Goal: Information Seeking & Learning: Check status

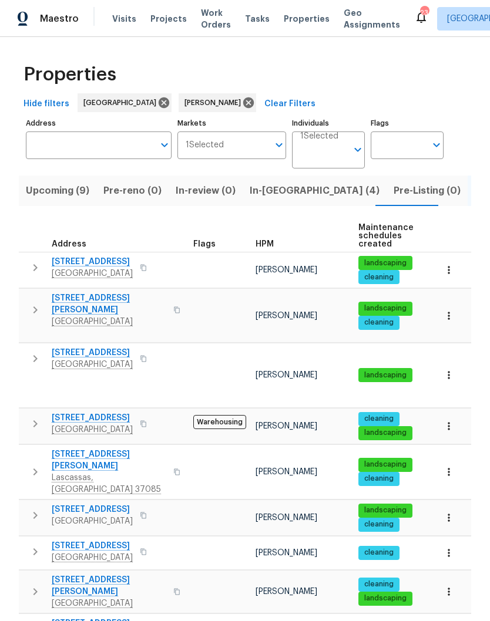
click at [333, 150] on input "Individuals" at bounding box center [323, 155] width 47 height 28
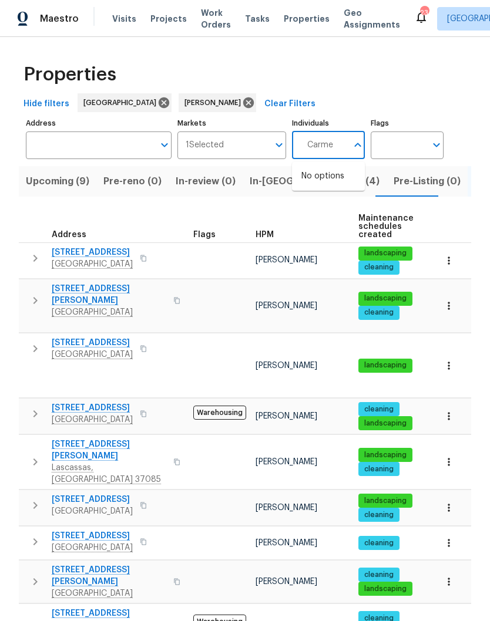
type input "Carmen"
click at [316, 183] on input "checkbox" at bounding box center [313, 182] width 25 height 25
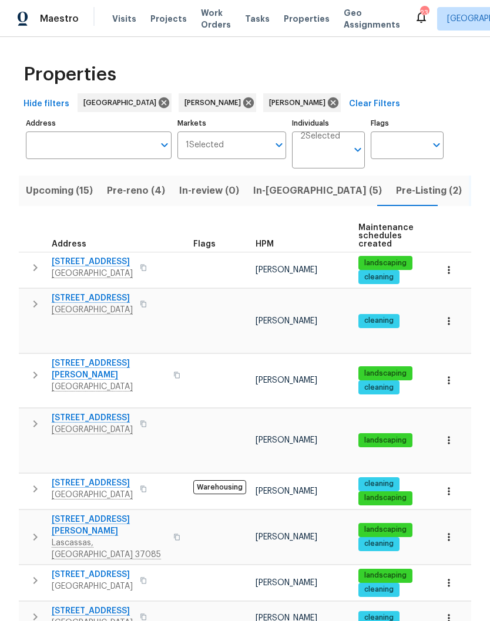
click at [127, 198] on span "Pre-reno (4)" at bounding box center [136, 191] width 58 height 16
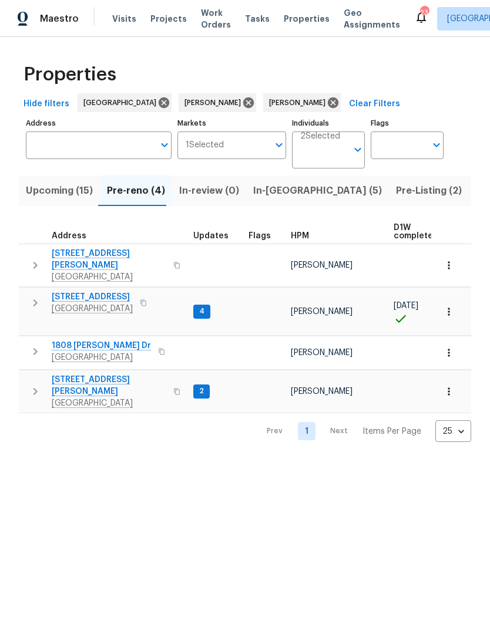
click at [97, 374] on span "2988 Gibbs Ln" at bounding box center [109, 385] width 114 height 23
click at [450, 386] on icon "button" at bounding box center [449, 392] width 12 height 12
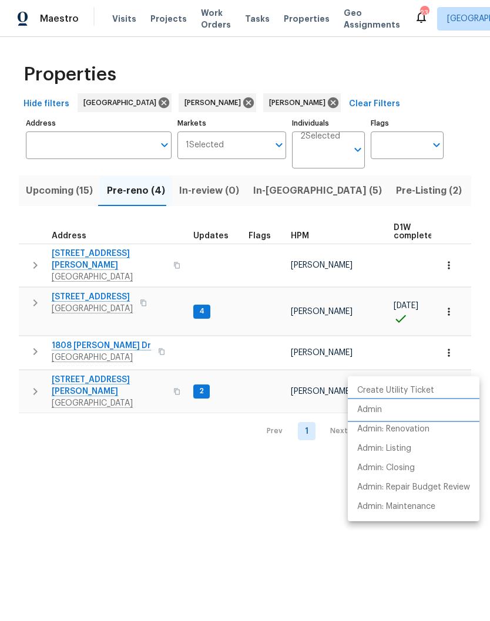
click at [378, 409] on p "Admin" at bounding box center [369, 410] width 25 height 12
click at [282, 490] on div at bounding box center [245, 310] width 490 height 621
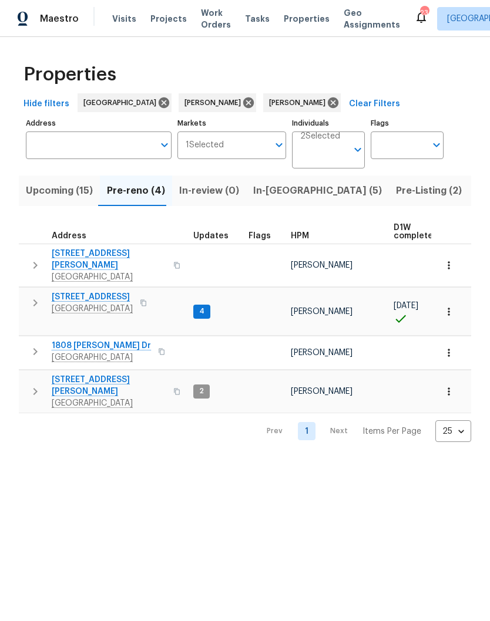
click at [109, 303] on span "Clarksville, TN 37040" at bounding box center [92, 309] width 81 height 12
click at [109, 291] on span "1837 Twin Rivers Rd" at bounding box center [92, 297] width 81 height 12
click at [96, 374] on span "2988 Gibbs Ln" at bounding box center [109, 385] width 114 height 23
click at [270, 197] on span "In-reno (5)" at bounding box center [317, 191] width 129 height 16
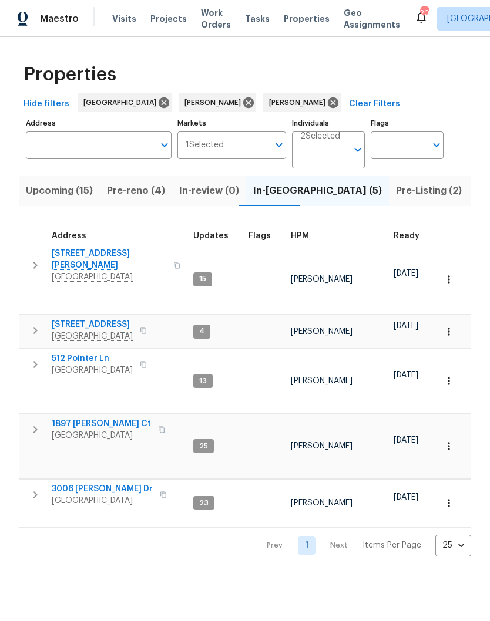
click at [137, 197] on span "Pre-reno (4)" at bounding box center [136, 191] width 58 height 16
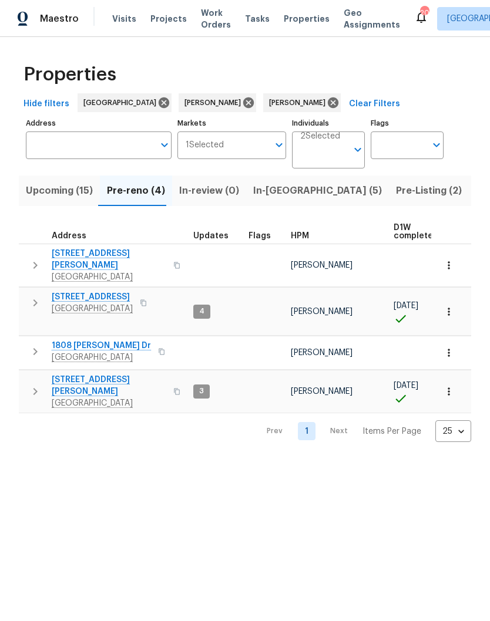
click at [271, 191] on span "In-reno (5)" at bounding box center [317, 191] width 129 height 16
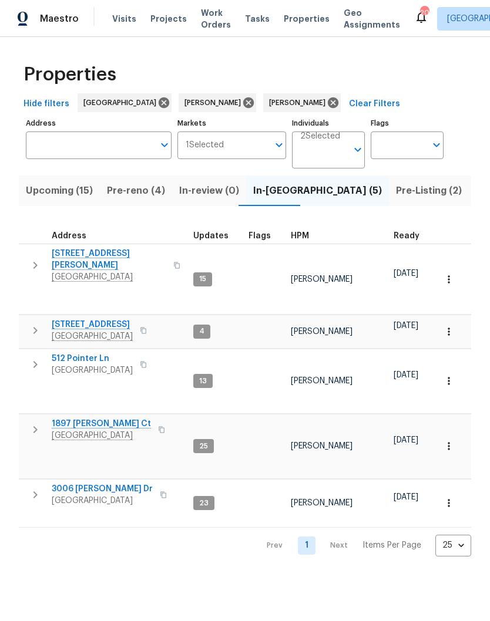
click at [84, 324] on span "[STREET_ADDRESS]" at bounding box center [92, 325] width 81 height 12
click at [451, 329] on icon "button" at bounding box center [449, 332] width 12 height 12
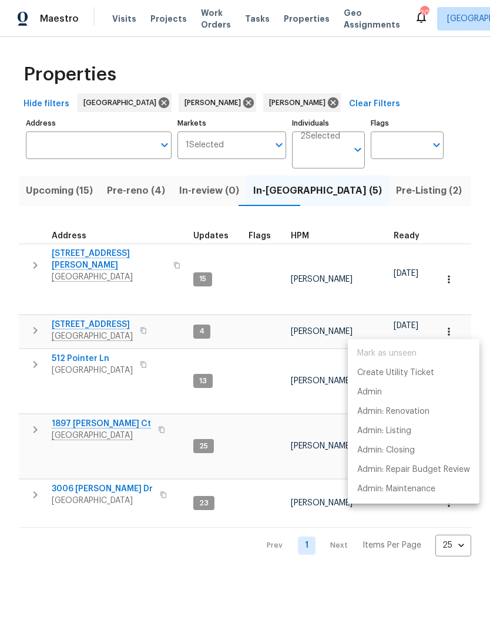
click at [89, 321] on div at bounding box center [245, 310] width 490 height 621
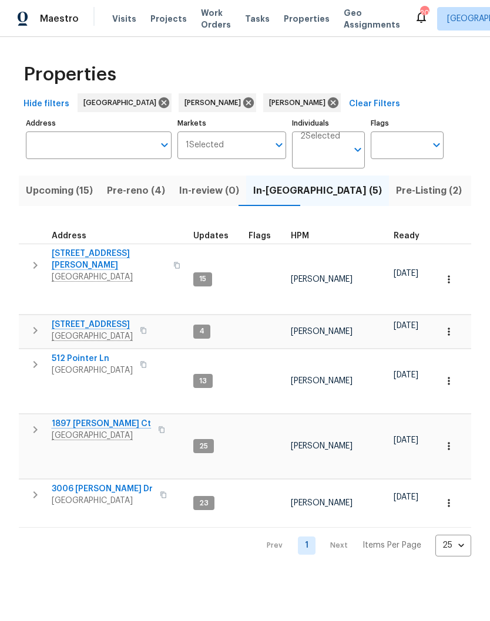
click at [90, 322] on span "[STREET_ADDRESS]" at bounding box center [92, 325] width 81 height 12
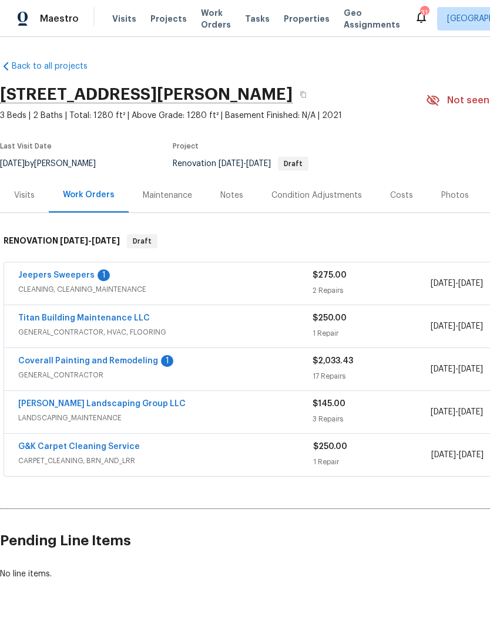
click at [130, 364] on link "Coverall Painting and Remodeling" at bounding box center [88, 361] width 140 height 8
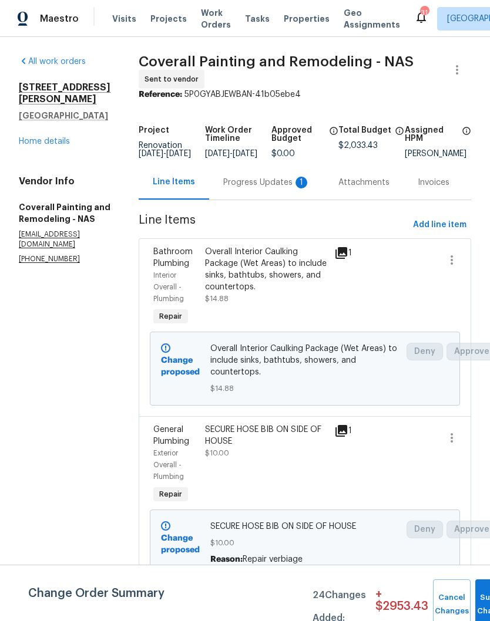
click at [288, 188] on div "Progress Updates 1" at bounding box center [266, 183] width 87 height 12
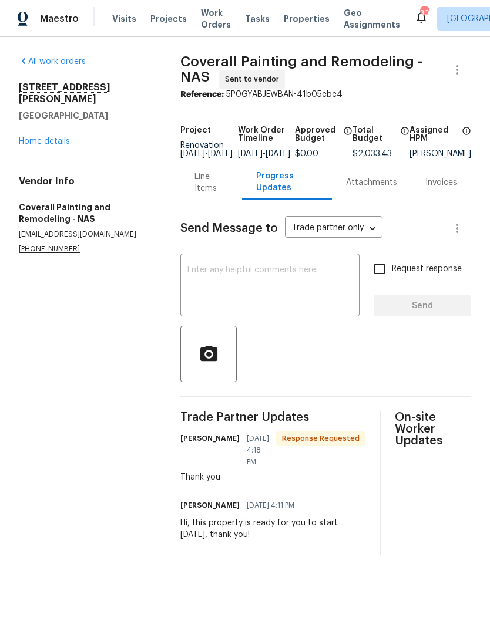
click at [57, 137] on link "Home details" at bounding box center [44, 141] width 51 height 8
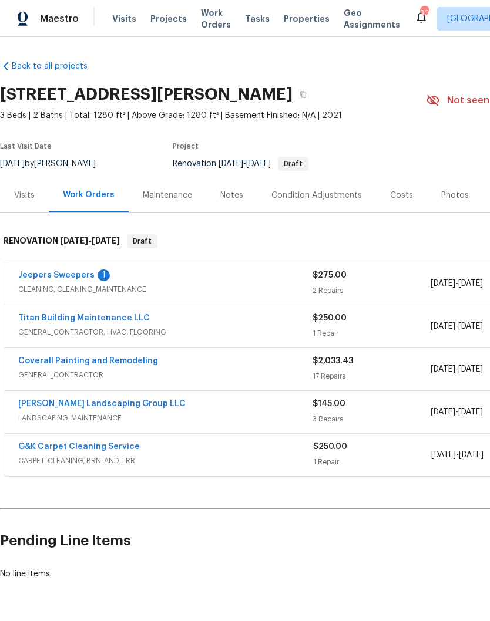
click at [75, 278] on link "Jeepers Sweepers" at bounding box center [56, 275] width 76 height 8
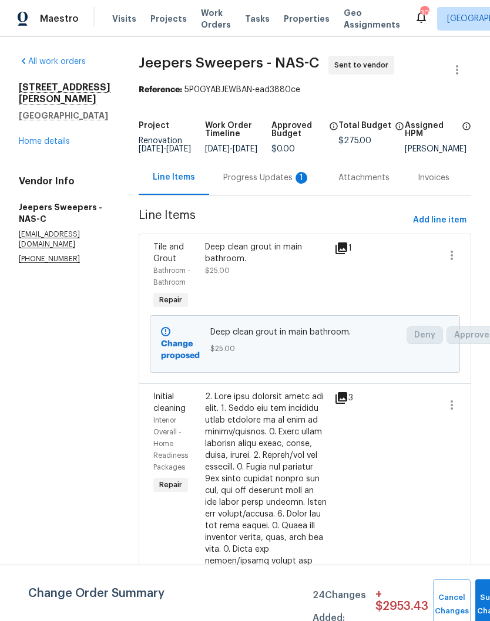
click at [258, 184] on div "Progress Updates 1" at bounding box center [266, 178] width 87 height 12
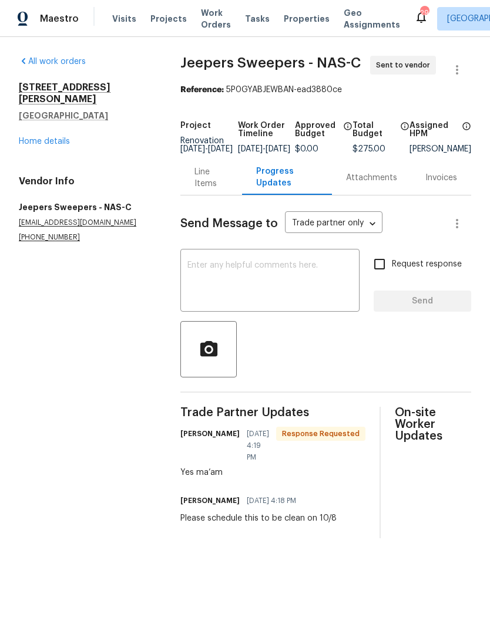
click at [60, 137] on link "Home details" at bounding box center [44, 141] width 51 height 8
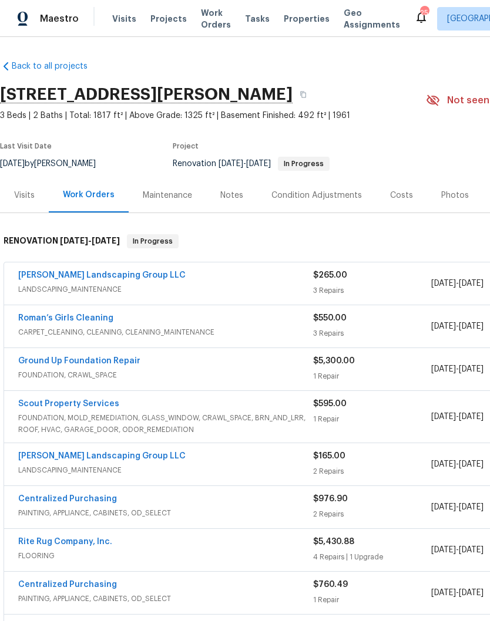
scroll to position [27, 0]
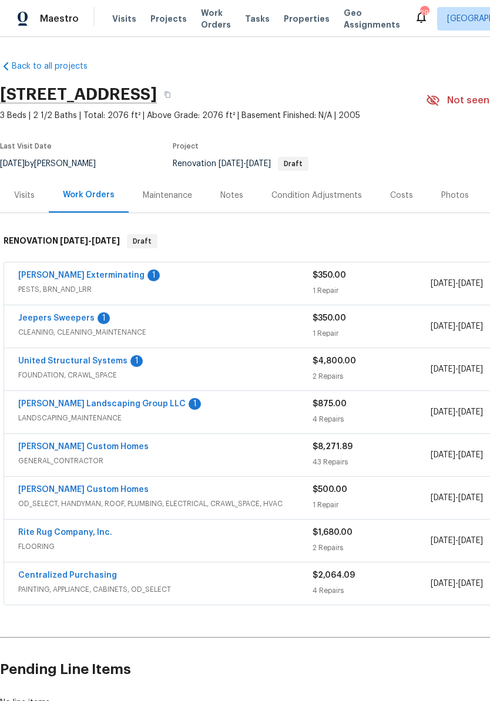
click at [98, 278] on link "Belle Meade Exterminating" at bounding box center [81, 275] width 126 height 8
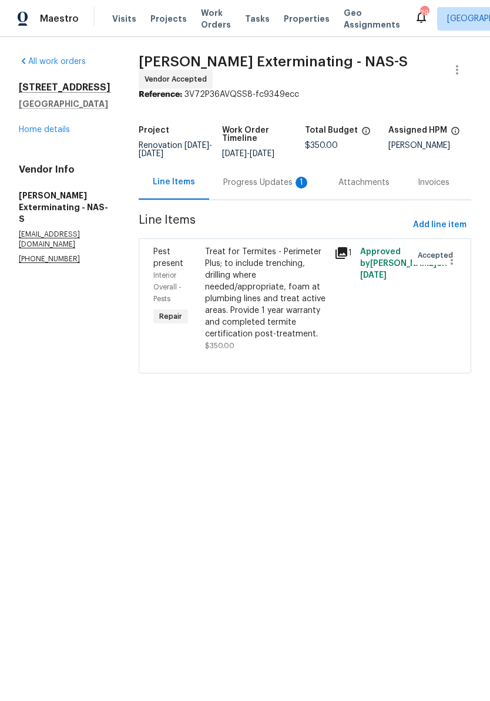
click at [255, 183] on div "Progress Updates 1" at bounding box center [266, 183] width 87 height 12
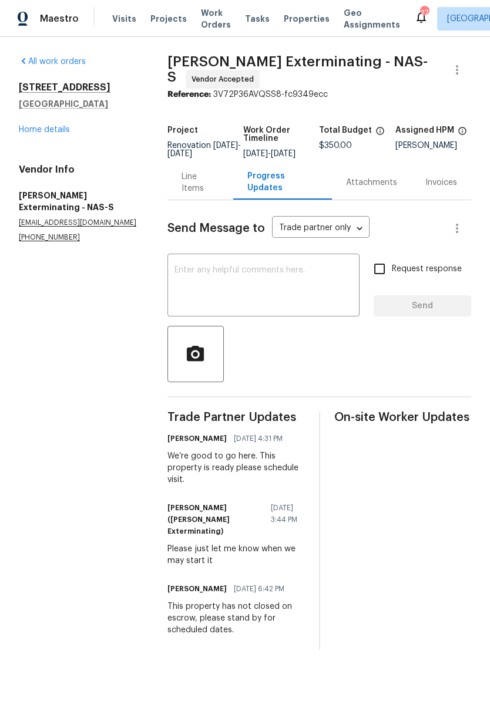
click at [68, 132] on link "Home details" at bounding box center [44, 130] width 51 height 8
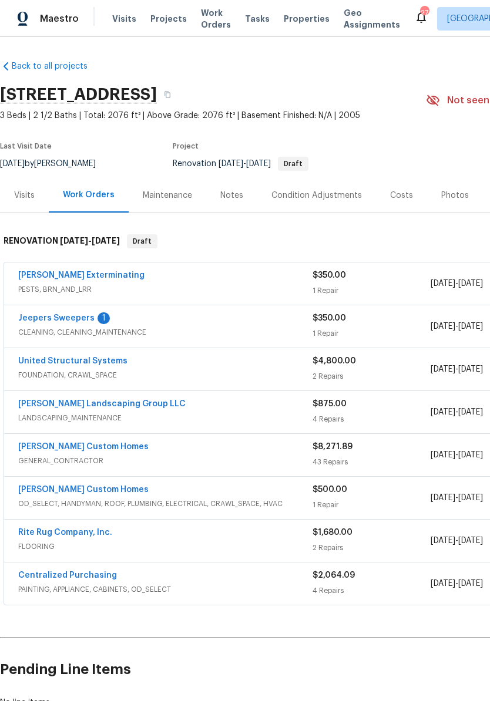
click at [98, 447] on link "[PERSON_NAME] Custom Homes" at bounding box center [83, 447] width 130 height 8
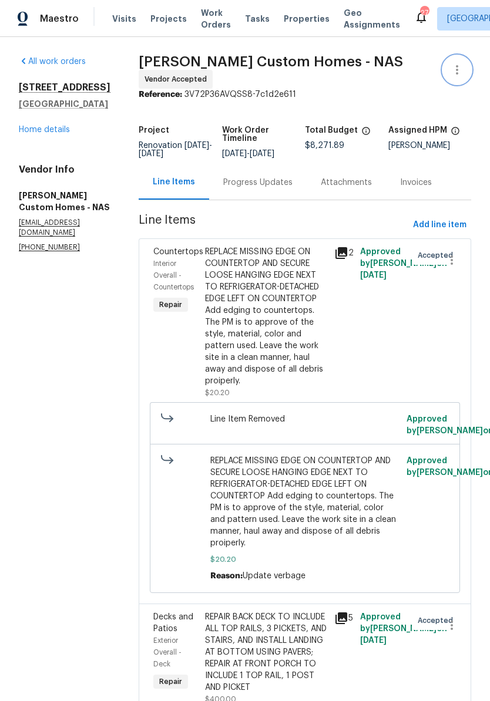
click at [463, 67] on icon "button" at bounding box center [457, 70] width 14 height 14
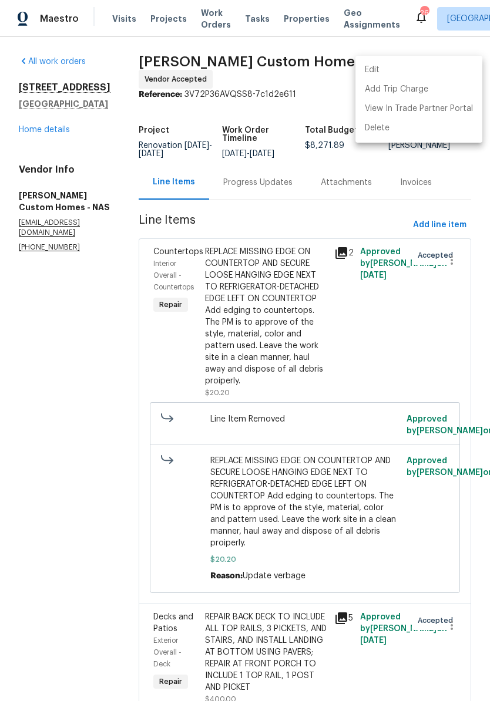
click at [114, 394] on div at bounding box center [245, 350] width 490 height 701
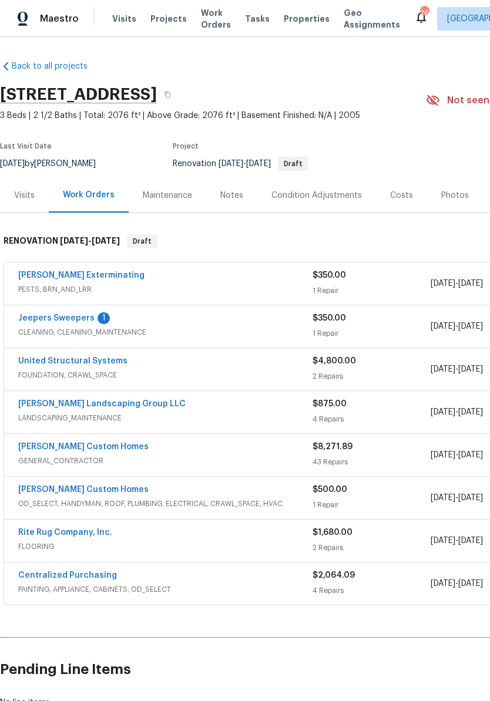
click at [103, 274] on link "Belle Meade Exterminating" at bounding box center [81, 275] width 126 height 8
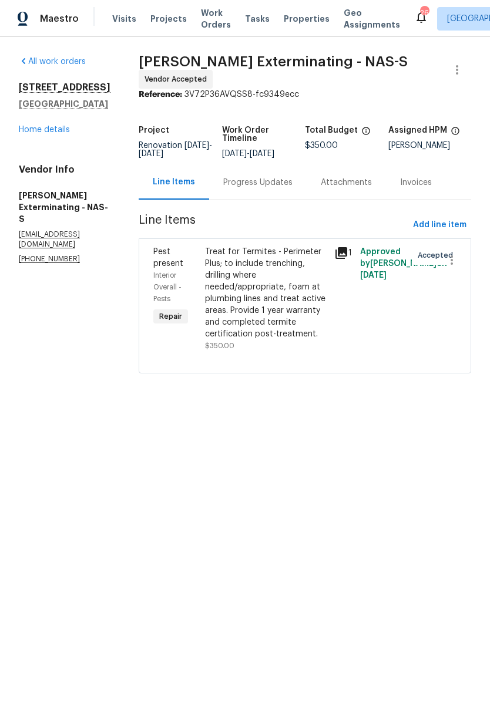
click at [63, 134] on link "Home details" at bounding box center [44, 130] width 51 height 8
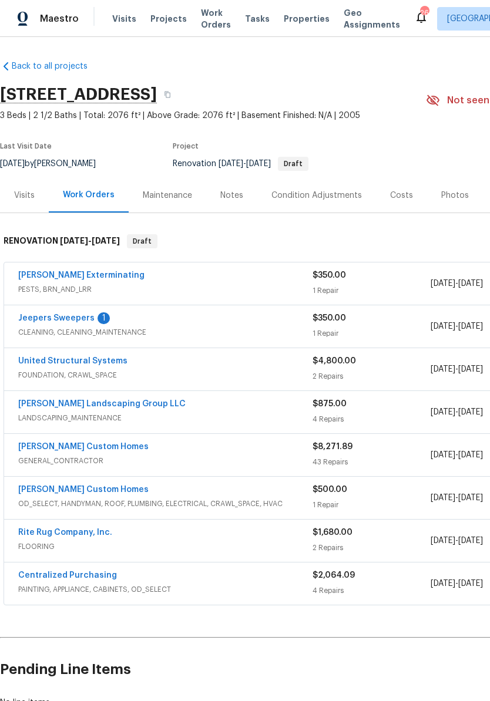
click at [71, 318] on link "Jeepers Sweepers" at bounding box center [56, 318] width 76 height 8
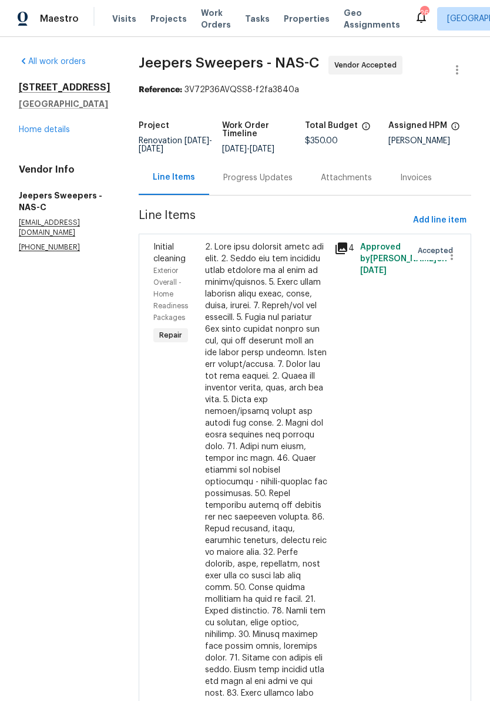
click at [288, 184] on div "Progress Updates" at bounding box center [257, 178] width 69 height 12
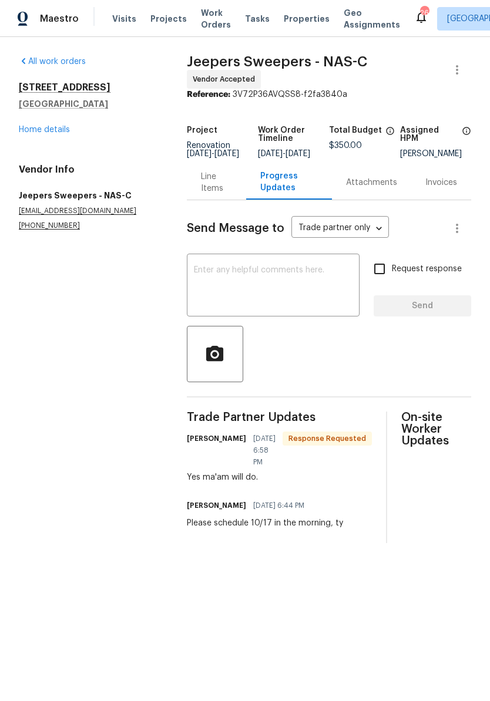
click at [58, 130] on link "Home details" at bounding box center [44, 130] width 51 height 8
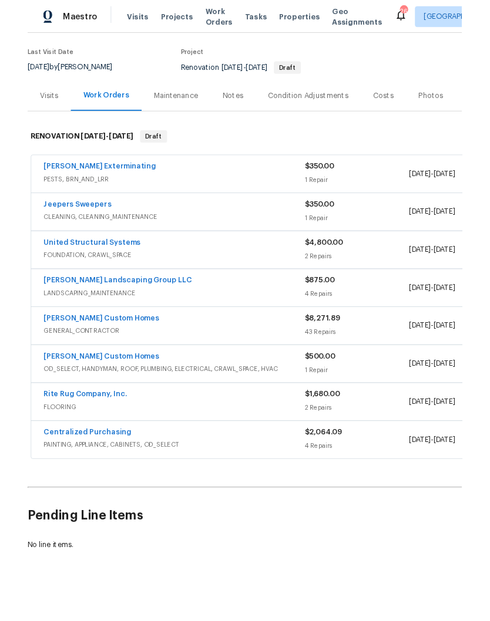
scroll to position [87, 0]
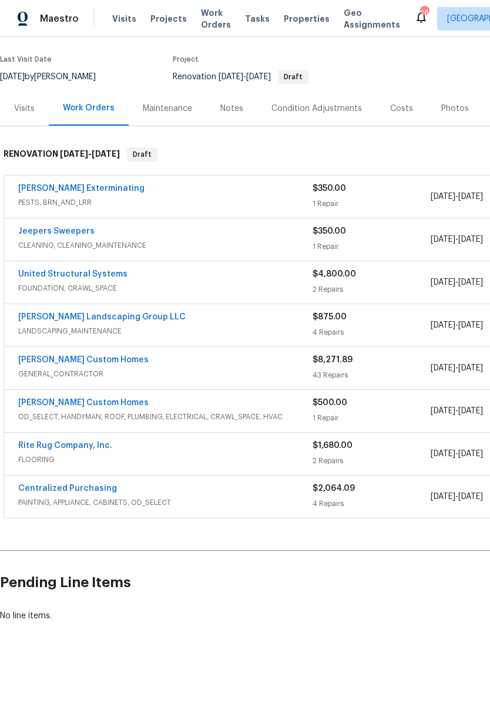
click at [89, 405] on link "Rappa Custom Homes" at bounding box center [83, 403] width 130 height 8
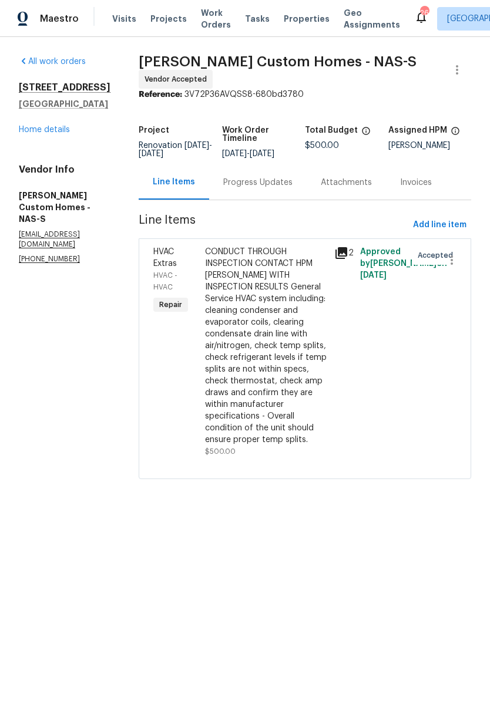
click at [292, 184] on div "Progress Updates" at bounding box center [257, 183] width 69 height 12
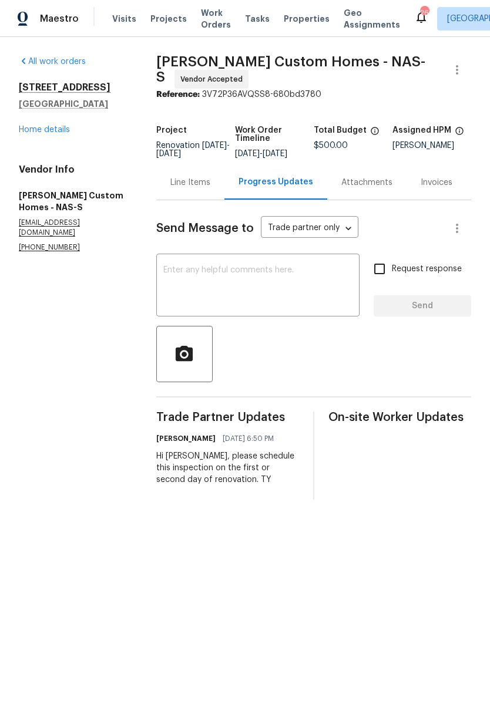
click at [59, 133] on link "Home details" at bounding box center [44, 130] width 51 height 8
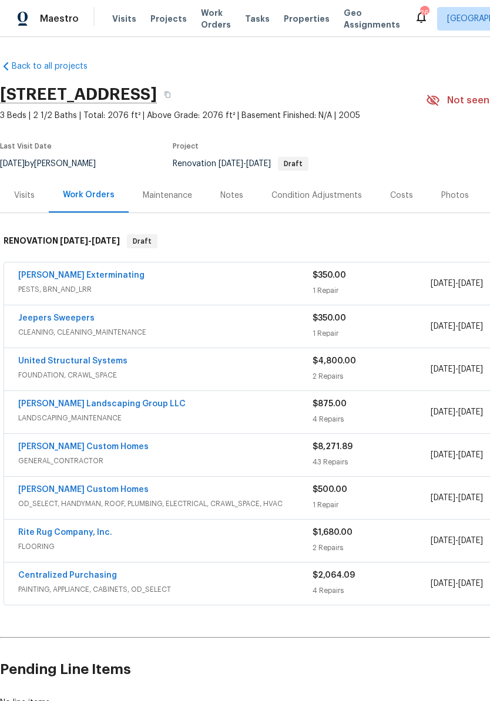
click at [86, 535] on link "Rite Rug Company, Inc." at bounding box center [65, 532] width 94 height 8
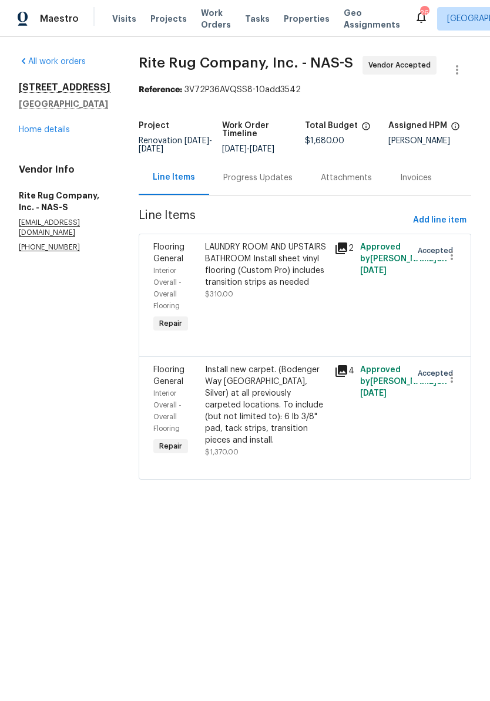
click at [292, 184] on div "Progress Updates" at bounding box center [257, 178] width 69 height 12
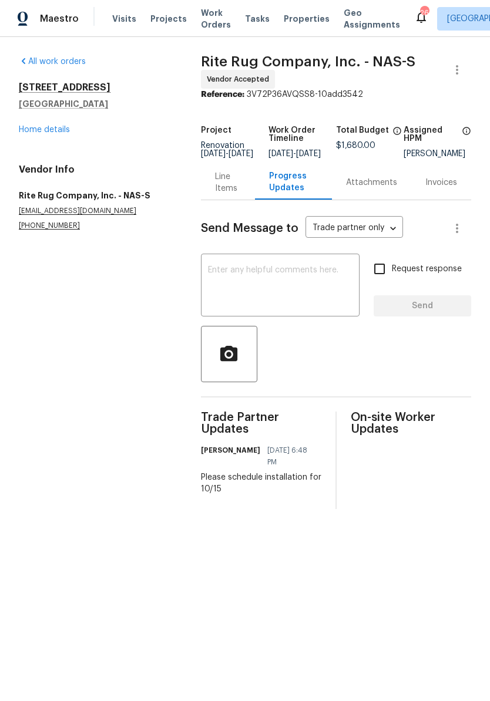
click at [66, 131] on link "Home details" at bounding box center [44, 130] width 51 height 8
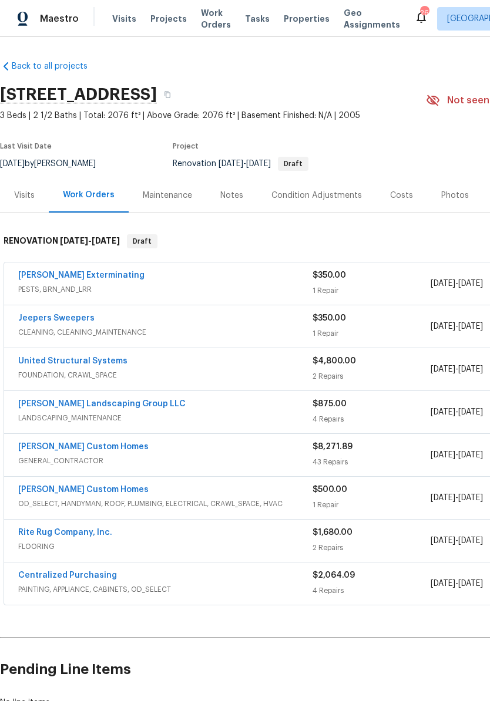
click at [94, 448] on link "Rappa Custom Homes" at bounding box center [83, 447] width 130 height 8
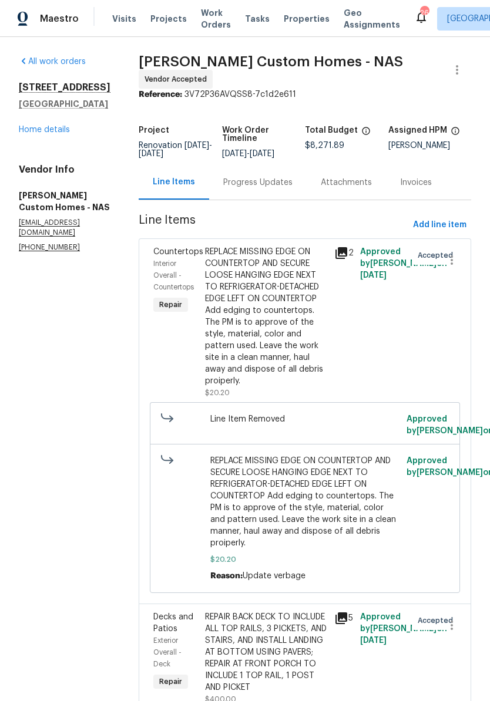
click at [284, 187] on div "Progress Updates" at bounding box center [257, 183] width 69 height 12
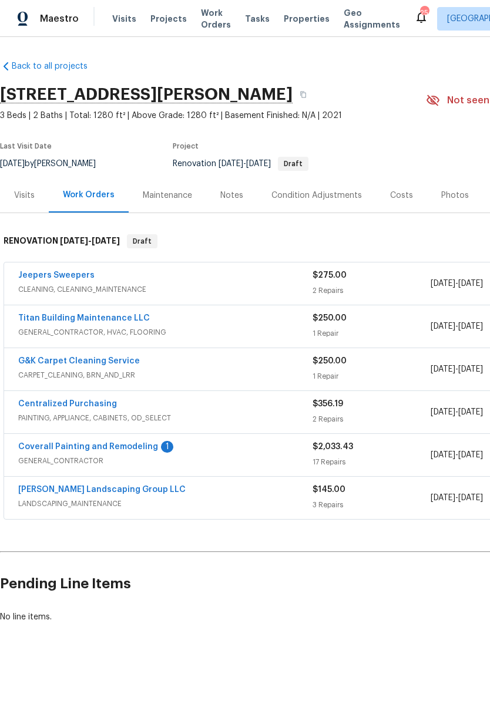
click at [129, 446] on link "Coverall Painting and Remodeling" at bounding box center [88, 447] width 140 height 8
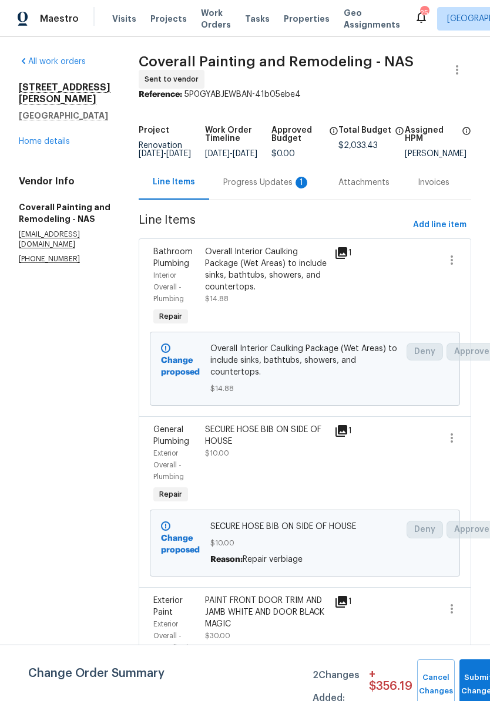
click at [289, 188] on div "Progress Updates 1" at bounding box center [266, 183] width 87 height 12
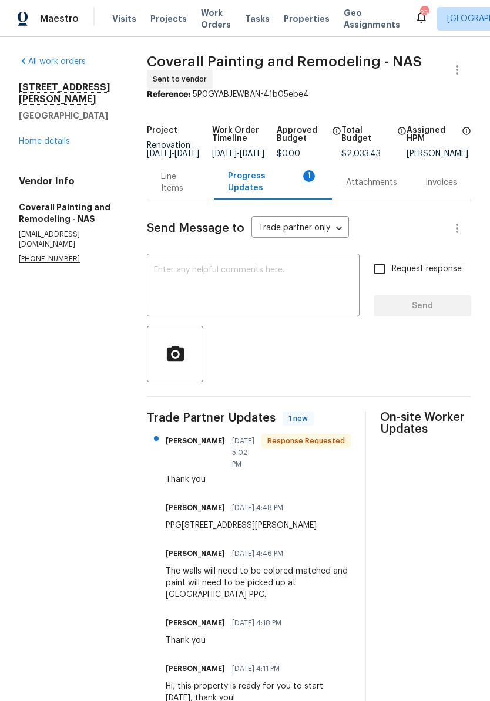
click at [58, 137] on link "Home details" at bounding box center [44, 141] width 51 height 8
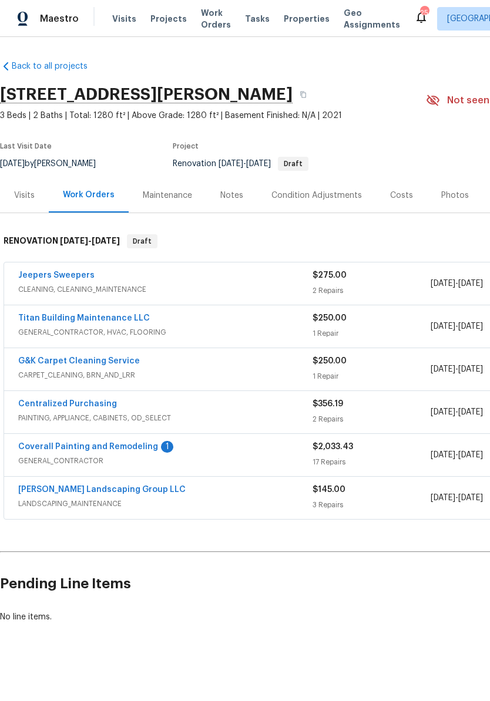
click at [130, 450] on link "Coverall Painting and Remodeling" at bounding box center [88, 447] width 140 height 8
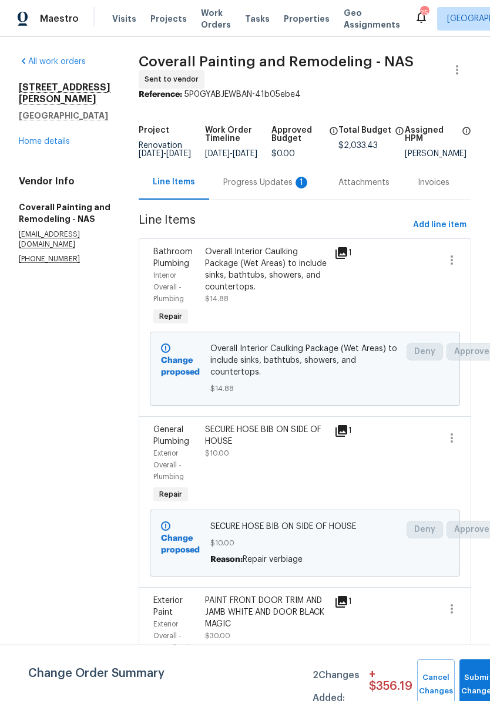
click at [50, 137] on link "Home details" at bounding box center [44, 141] width 51 height 8
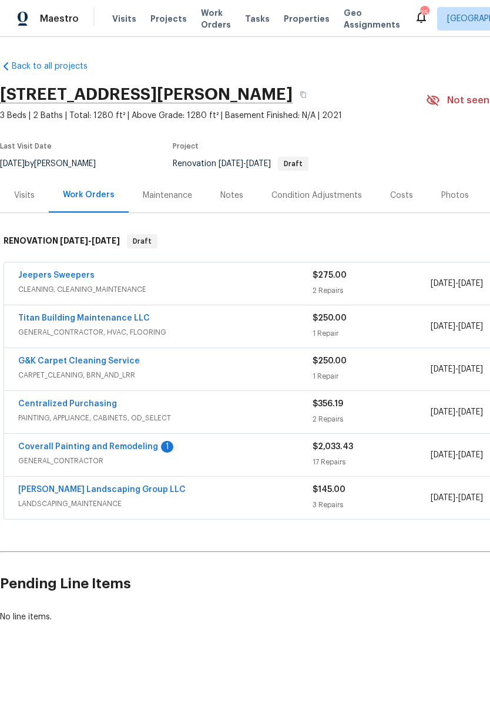
click at [235, 191] on div "Notes" at bounding box center [231, 196] width 23 height 12
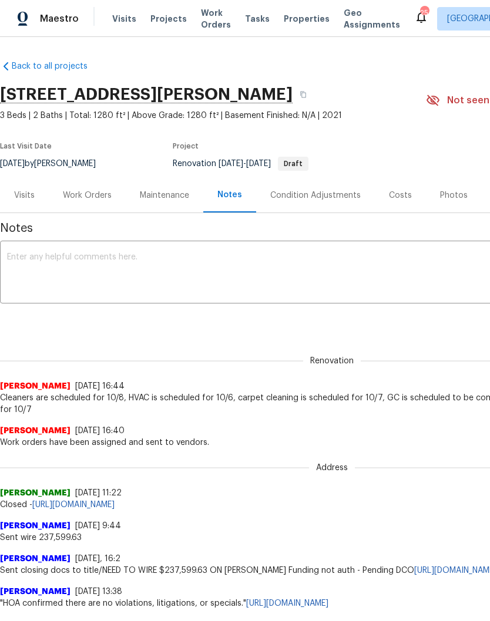
click at [97, 195] on div "Work Orders" at bounding box center [87, 196] width 49 height 12
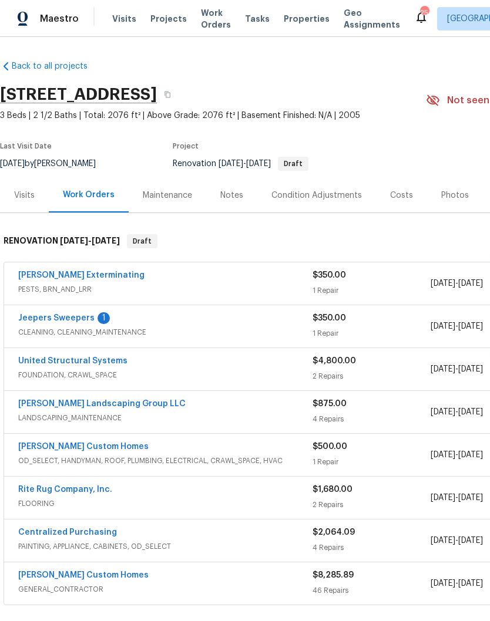
click at [77, 319] on link "Jeepers Sweepers" at bounding box center [56, 318] width 76 height 8
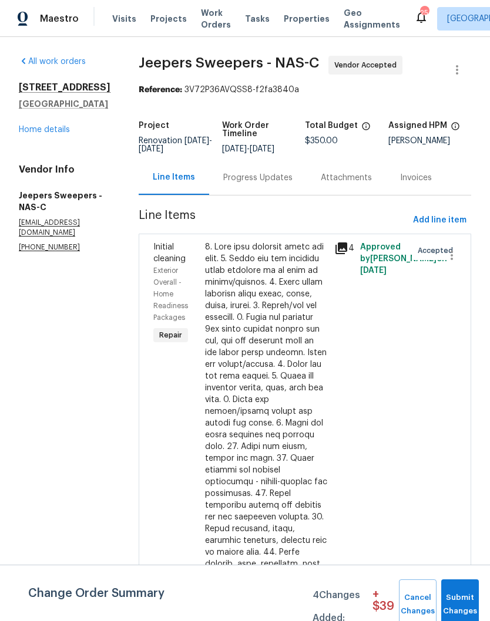
click at [292, 184] on div "Progress Updates" at bounding box center [257, 178] width 69 height 12
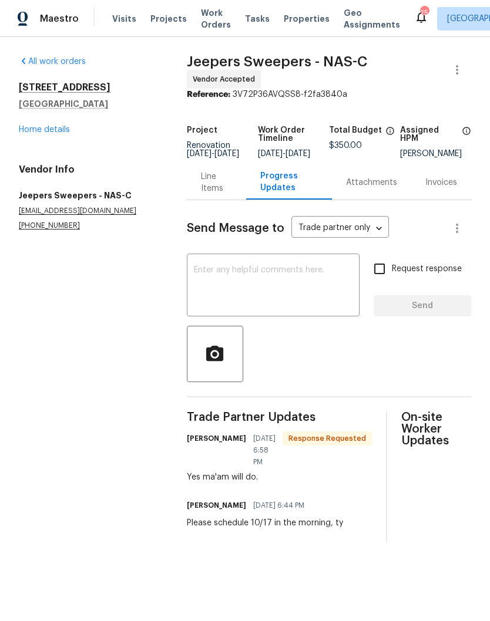
click at [63, 130] on link "Home details" at bounding box center [44, 130] width 51 height 8
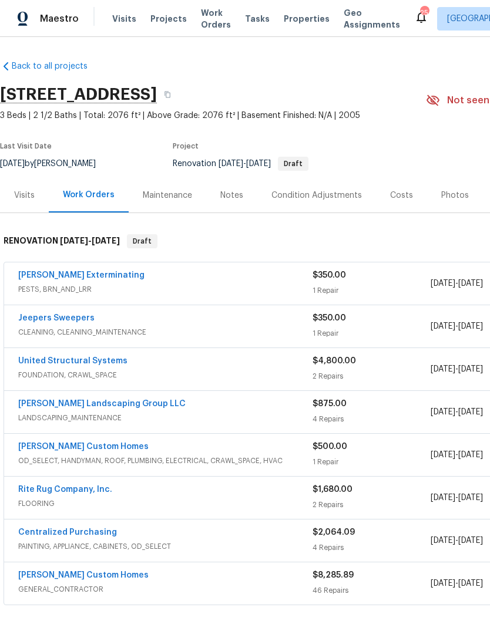
click at [236, 198] on div "Notes" at bounding box center [231, 196] width 23 height 12
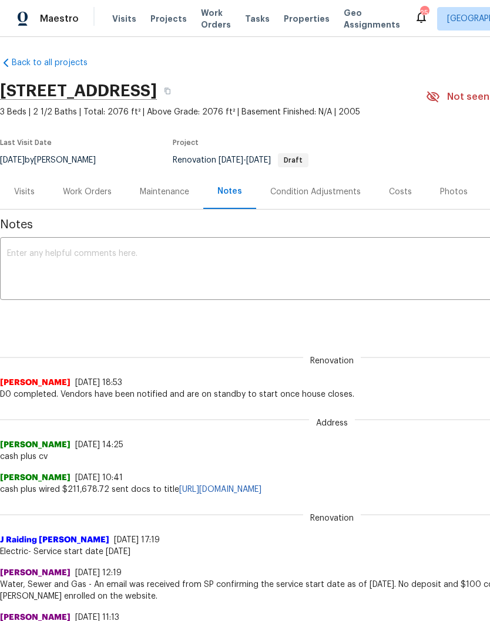
scroll to position [4, 0]
click at [99, 193] on div "Work Orders" at bounding box center [87, 192] width 49 height 12
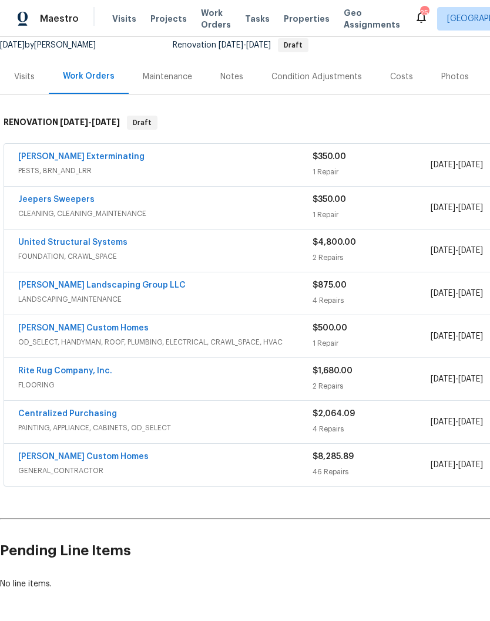
scroll to position [119, 0]
click at [80, 372] on link "Rite Rug Company, Inc." at bounding box center [65, 371] width 94 height 8
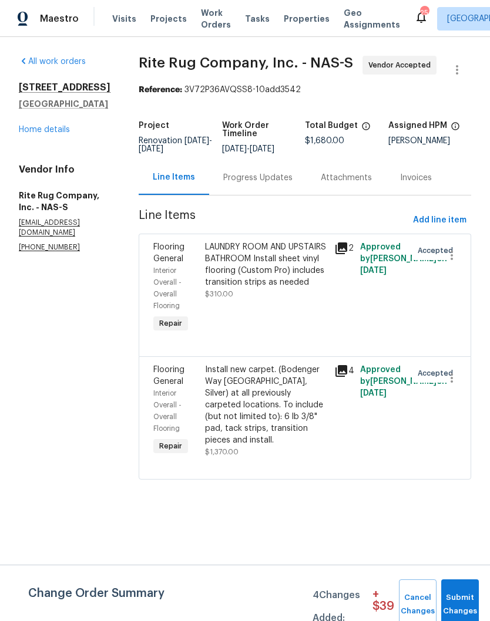
click at [284, 184] on div "Progress Updates" at bounding box center [257, 178] width 69 height 12
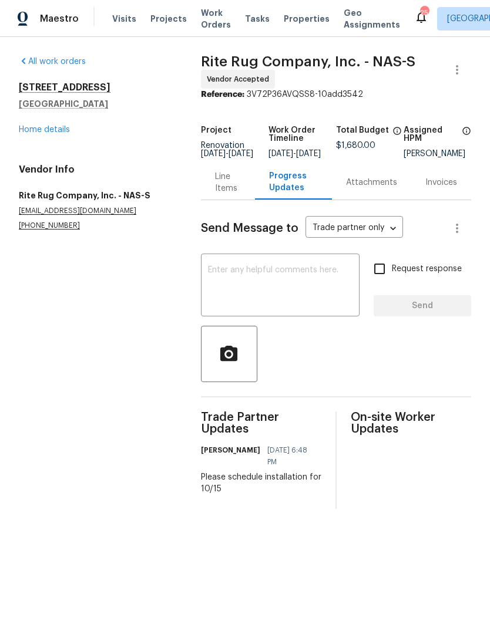
click at [60, 131] on link "Home details" at bounding box center [44, 130] width 51 height 8
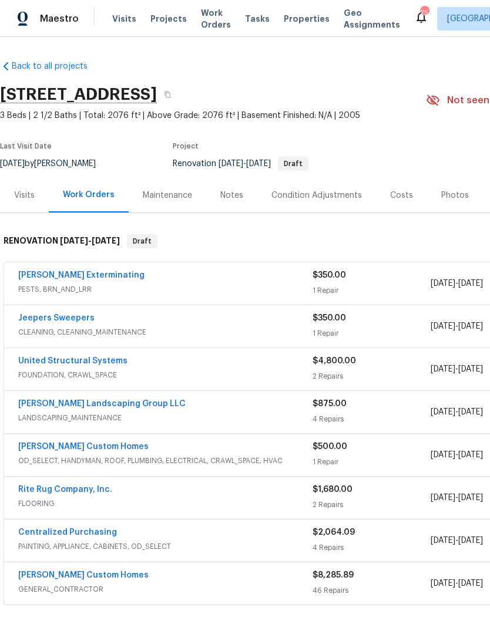
click at [109, 406] on link "Sandoval Landscaping Group LLC" at bounding box center [101, 404] width 167 height 8
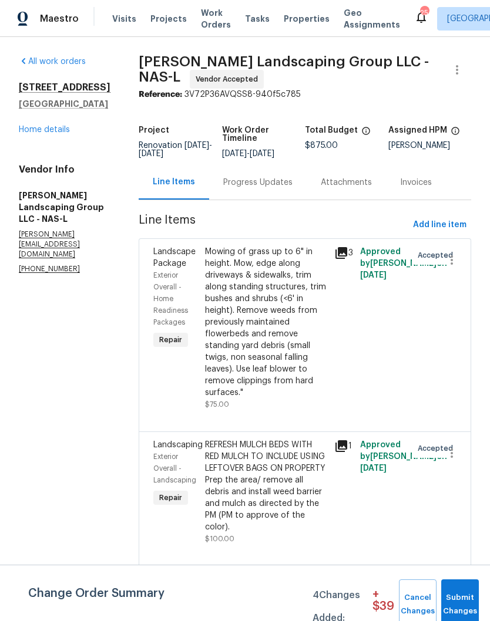
click at [292, 188] on div "Progress Updates" at bounding box center [257, 183] width 69 height 12
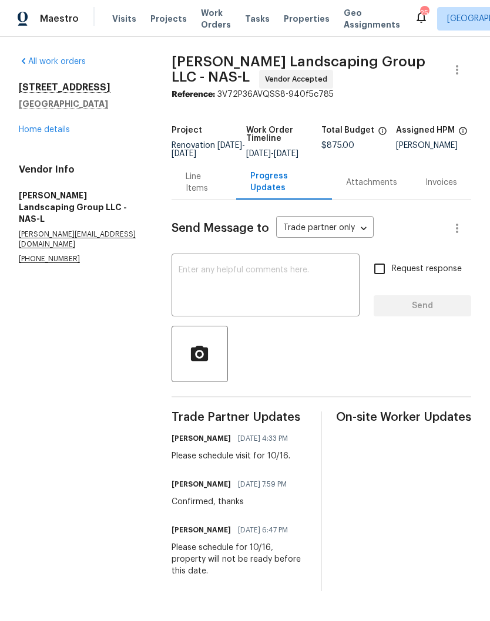
click at [56, 130] on link "Home details" at bounding box center [44, 130] width 51 height 8
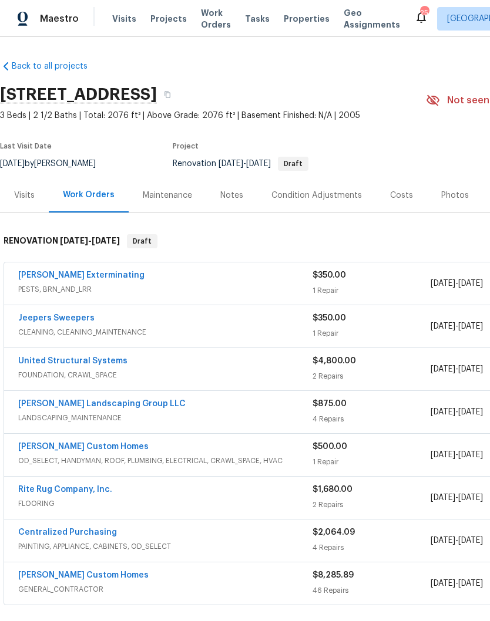
click at [79, 321] on link "Jeepers Sweepers" at bounding box center [56, 318] width 76 height 8
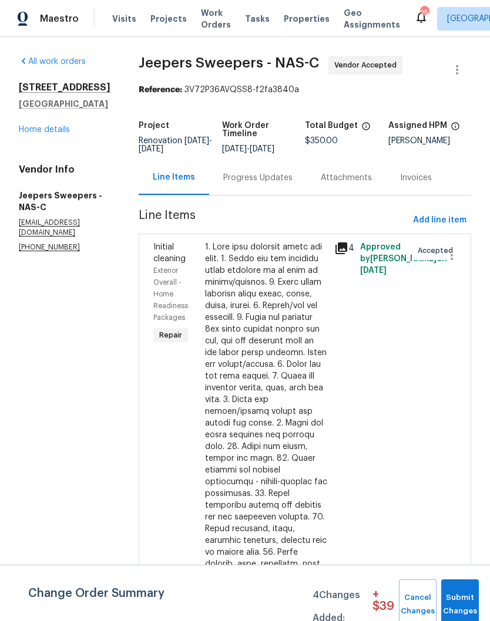
click at [291, 184] on div "Progress Updates" at bounding box center [257, 178] width 69 height 12
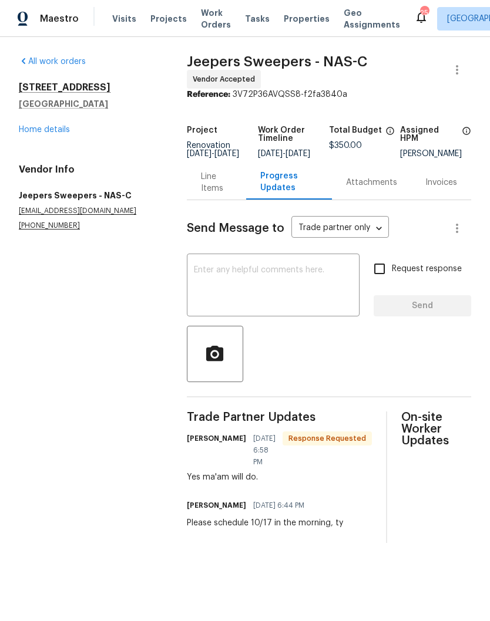
click at [61, 130] on link "Home details" at bounding box center [44, 130] width 51 height 8
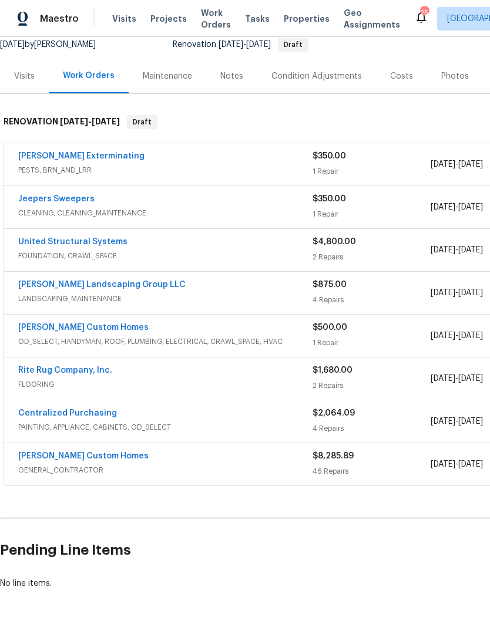
scroll to position [119, 0]
click at [94, 329] on link "Rappa Custom Homes" at bounding box center [83, 328] width 130 height 8
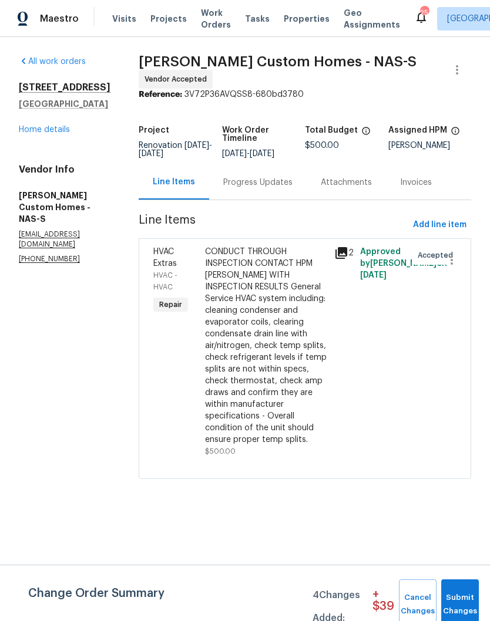
click at [67, 133] on link "Home details" at bounding box center [44, 130] width 51 height 8
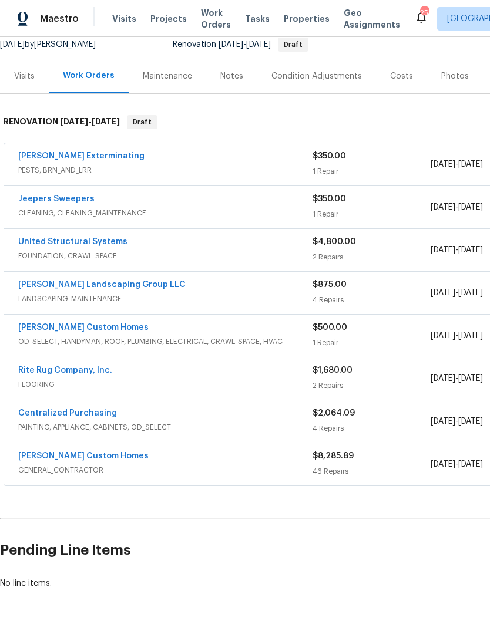
scroll to position [119, 0]
click at [106, 242] on link "United Structural Systems" at bounding box center [72, 242] width 109 height 8
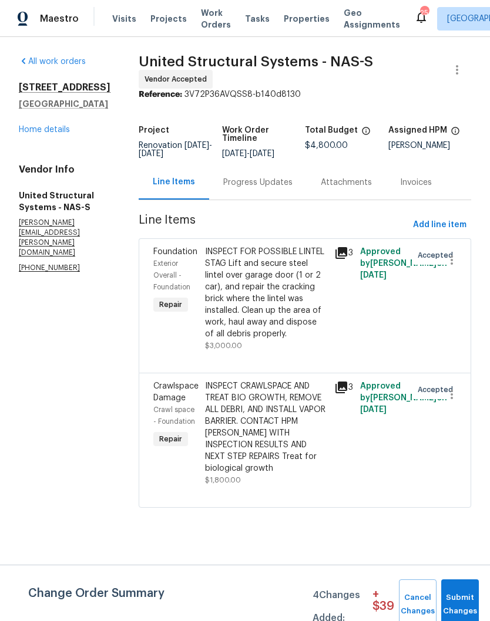
click at [270, 188] on div "Progress Updates" at bounding box center [257, 183] width 69 height 12
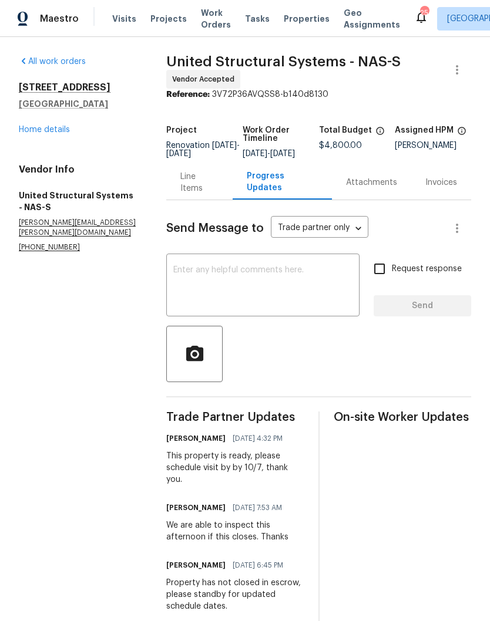
click at [63, 127] on link "Home details" at bounding box center [44, 130] width 51 height 8
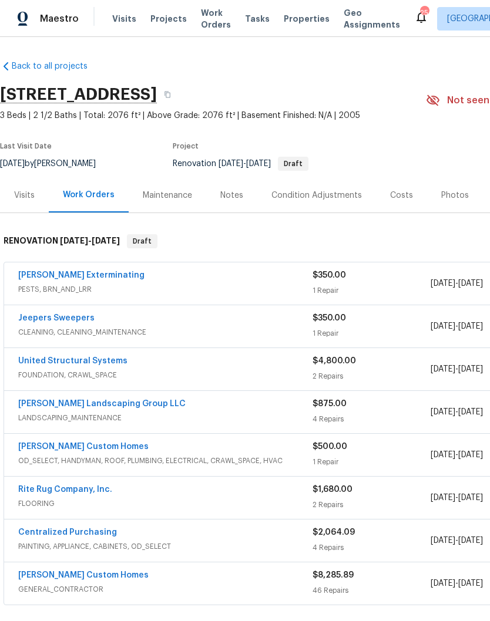
click at [103, 278] on link "Belle Meade Exterminating" at bounding box center [81, 275] width 126 height 8
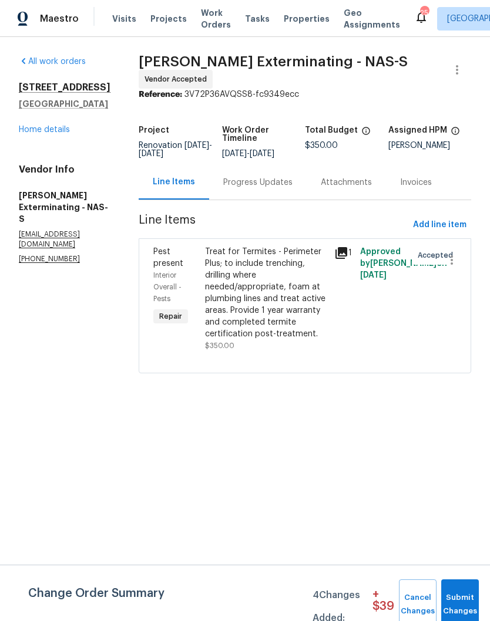
click at [261, 185] on div "Progress Updates" at bounding box center [257, 183] width 69 height 12
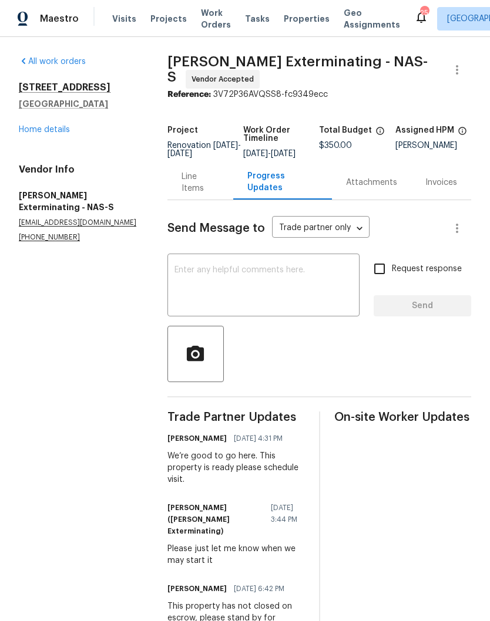
click at [58, 131] on link "Home details" at bounding box center [44, 130] width 51 height 8
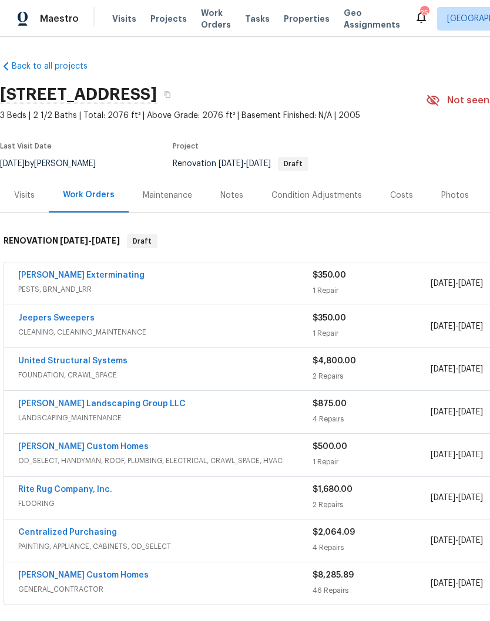
click at [237, 197] on div "Notes" at bounding box center [231, 196] width 23 height 12
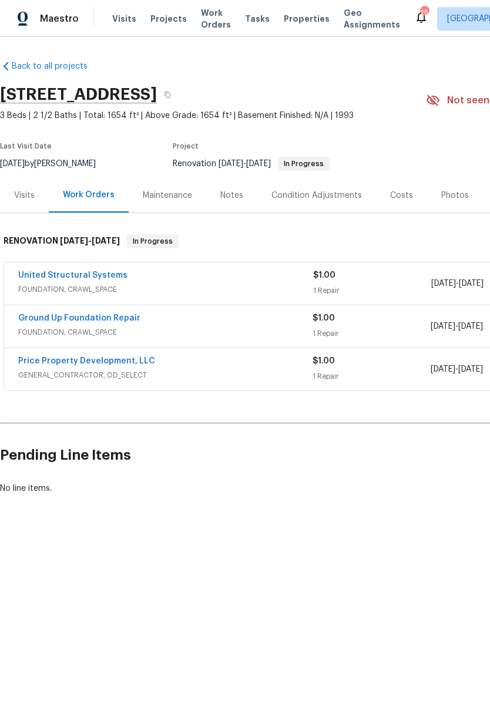
click at [109, 274] on link "United Structural Systems" at bounding box center [72, 275] width 109 height 8
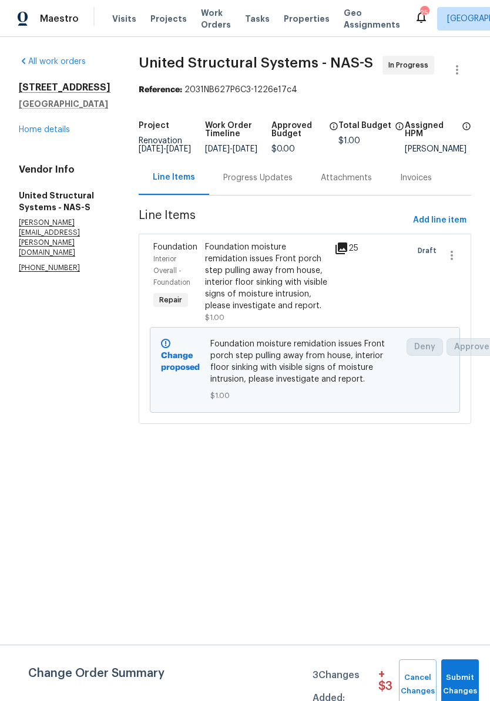
click at [277, 259] on div "Foundation moisture remidation issues Front porch step pulling away from house,…" at bounding box center [266, 276] width 122 height 70
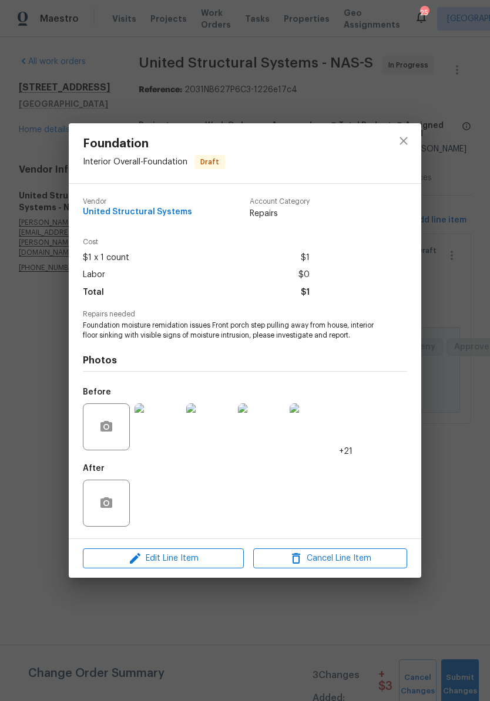
click at [322, 435] on img at bounding box center [312, 426] width 47 height 47
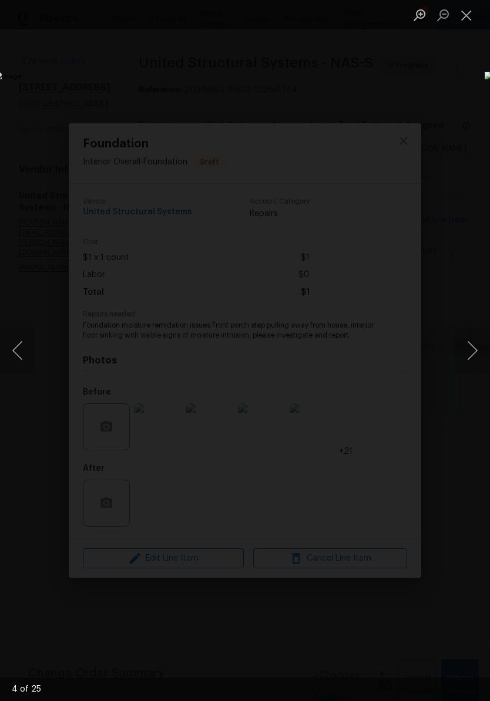
click at [473, 356] on button "Next image" at bounding box center [471, 350] width 35 height 47
click at [473, 354] on button "Next image" at bounding box center [471, 350] width 35 height 47
click at [476, 357] on button "Next image" at bounding box center [471, 350] width 35 height 47
click at [474, 355] on button "Next image" at bounding box center [471, 350] width 35 height 47
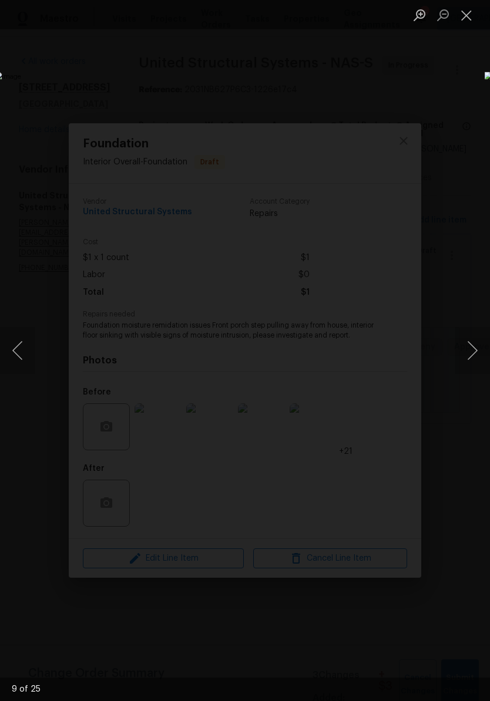
click at [475, 355] on button "Next image" at bounding box center [471, 350] width 35 height 47
click at [473, 355] on button "Next image" at bounding box center [471, 350] width 35 height 47
click at [477, 344] on button "Next image" at bounding box center [471, 350] width 35 height 47
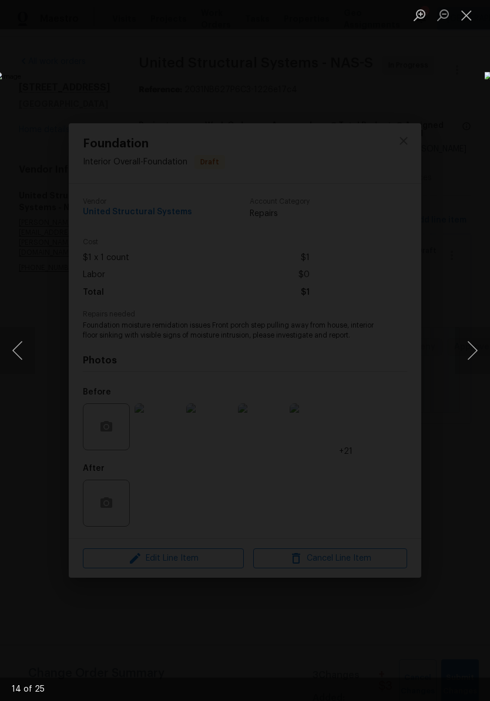
click at [476, 349] on button "Next image" at bounding box center [471, 350] width 35 height 47
click at [476, 353] on button "Next image" at bounding box center [471, 350] width 35 height 47
click at [468, 352] on button "Next image" at bounding box center [471, 350] width 35 height 47
click at [475, 350] on button "Next image" at bounding box center [471, 350] width 35 height 47
click at [475, 351] on button "Next image" at bounding box center [471, 350] width 35 height 47
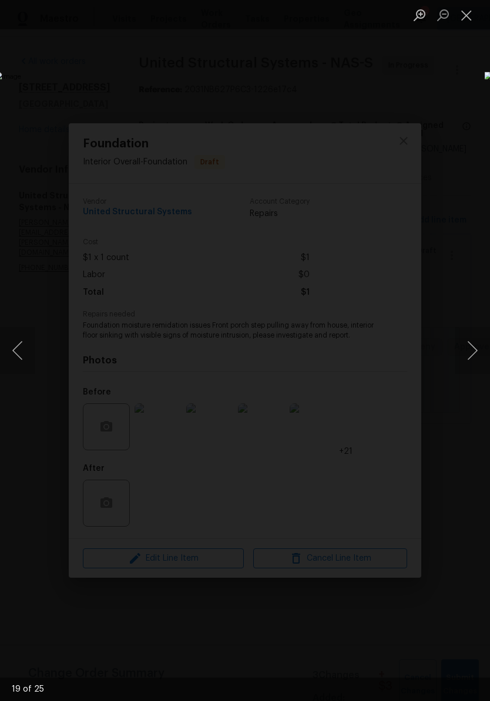
click at [474, 355] on button "Next image" at bounding box center [471, 350] width 35 height 47
click at [473, 355] on button "Next image" at bounding box center [471, 350] width 35 height 47
click at [474, 355] on button "Next image" at bounding box center [471, 350] width 35 height 47
click at [463, 22] on button "Close lightbox" at bounding box center [465, 15] width 23 height 21
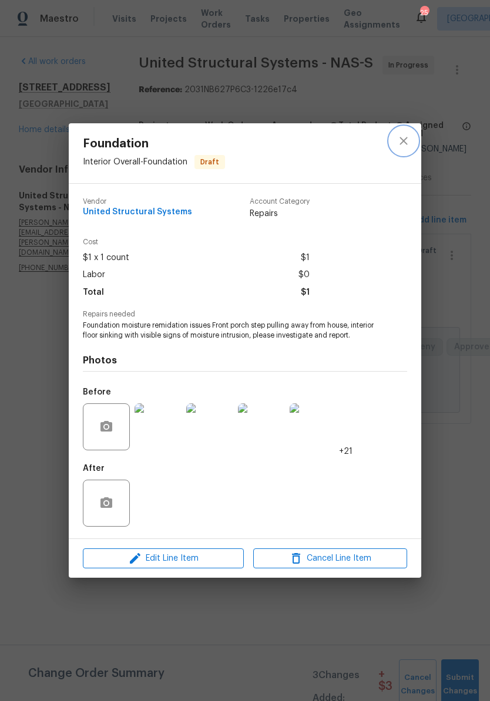
click at [407, 143] on button "close" at bounding box center [403, 141] width 28 height 28
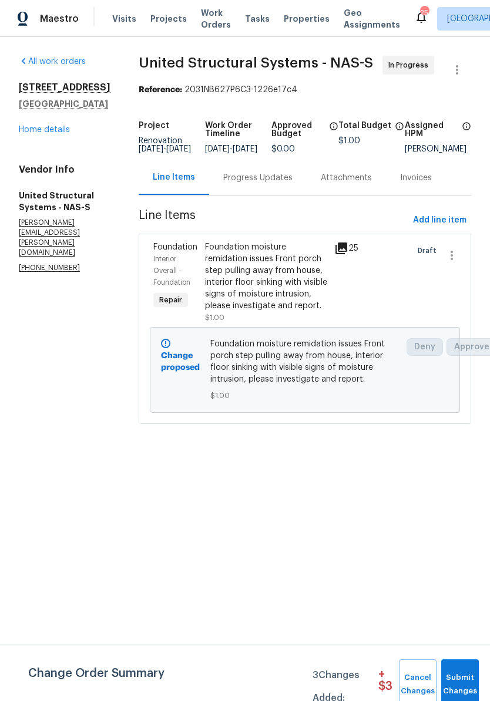
click at [66, 132] on link "Home details" at bounding box center [44, 130] width 51 height 8
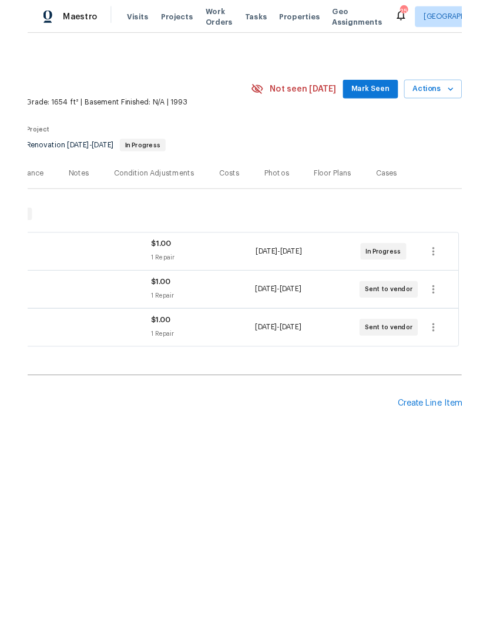
scroll to position [0, 174]
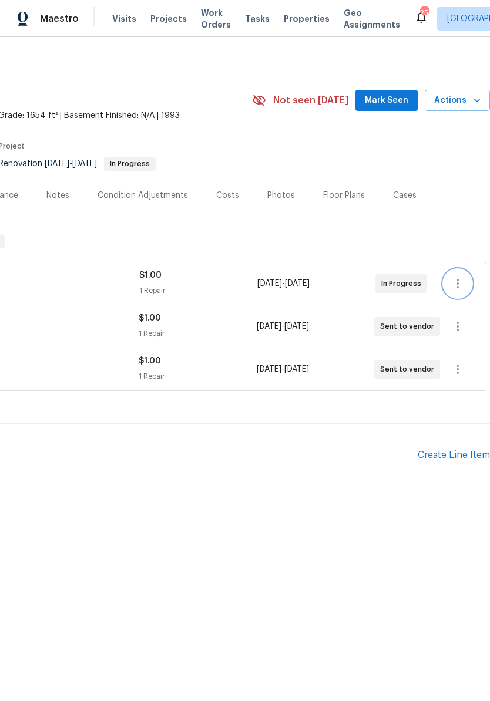
click at [461, 286] on icon "button" at bounding box center [457, 283] width 14 height 14
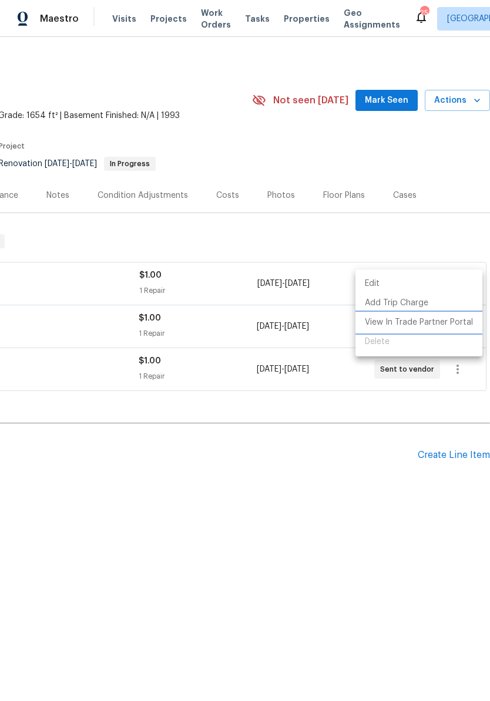
click at [424, 323] on li "View In Trade Partner Portal" at bounding box center [418, 322] width 127 height 19
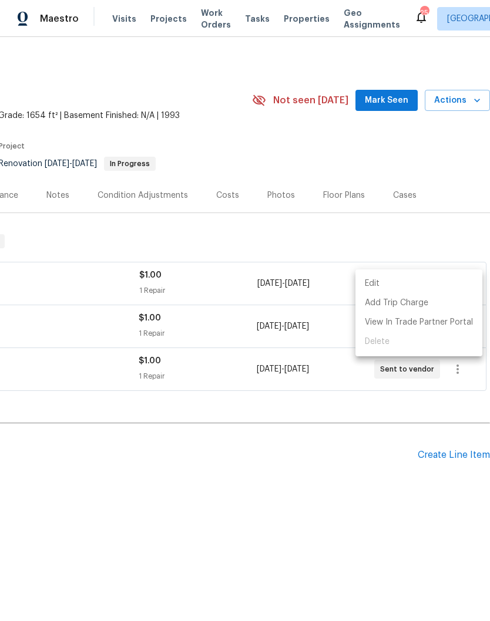
click at [277, 154] on div at bounding box center [245, 310] width 490 height 621
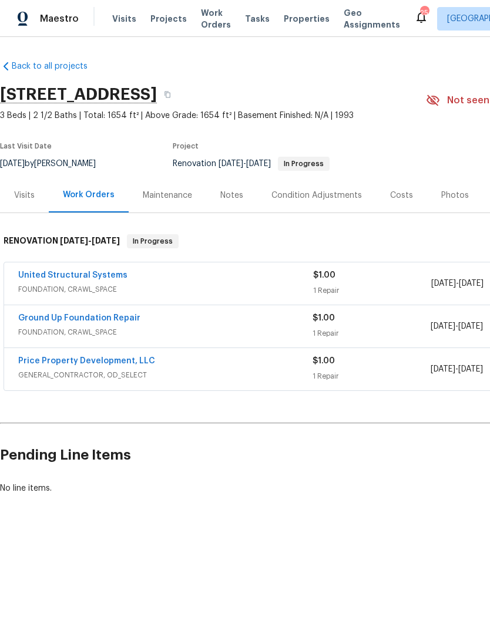
scroll to position [0, 0]
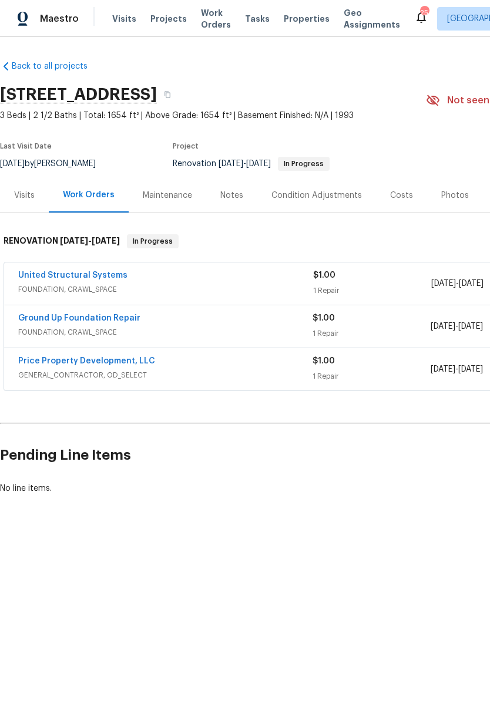
click at [399, 199] on div "Costs" at bounding box center [401, 196] width 23 height 12
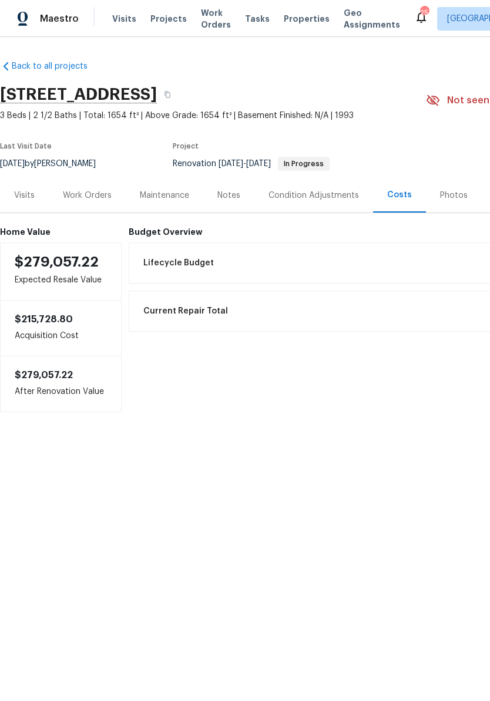
click at [104, 197] on div "Work Orders" at bounding box center [87, 196] width 49 height 12
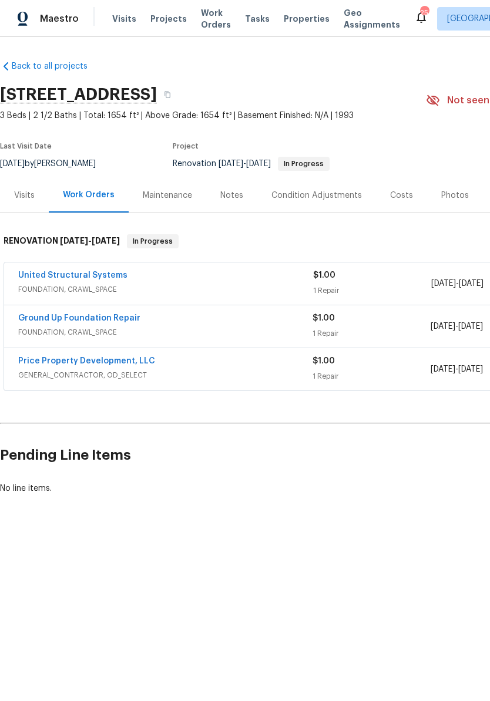
click at [123, 362] on link "Price Property Development, LLC" at bounding box center [86, 361] width 137 height 8
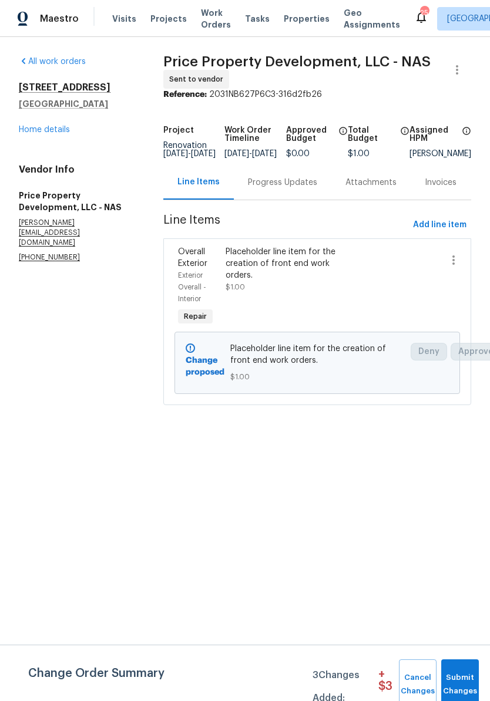
click at [63, 130] on link "Home details" at bounding box center [44, 130] width 51 height 8
